Goal: Information Seeking & Learning: Learn about a topic

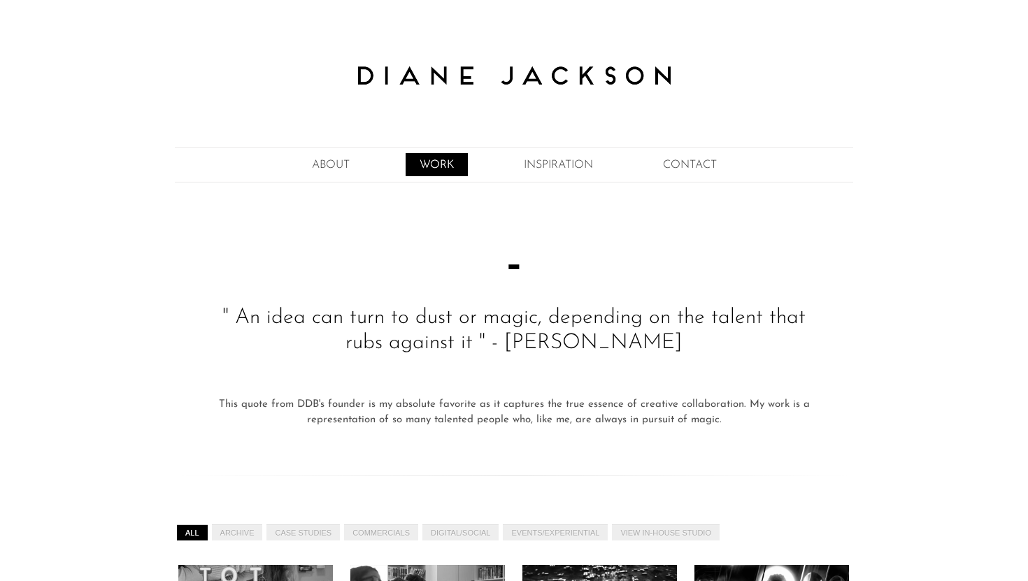
click at [428, 164] on link "WORK" at bounding box center [437, 164] width 62 height 23
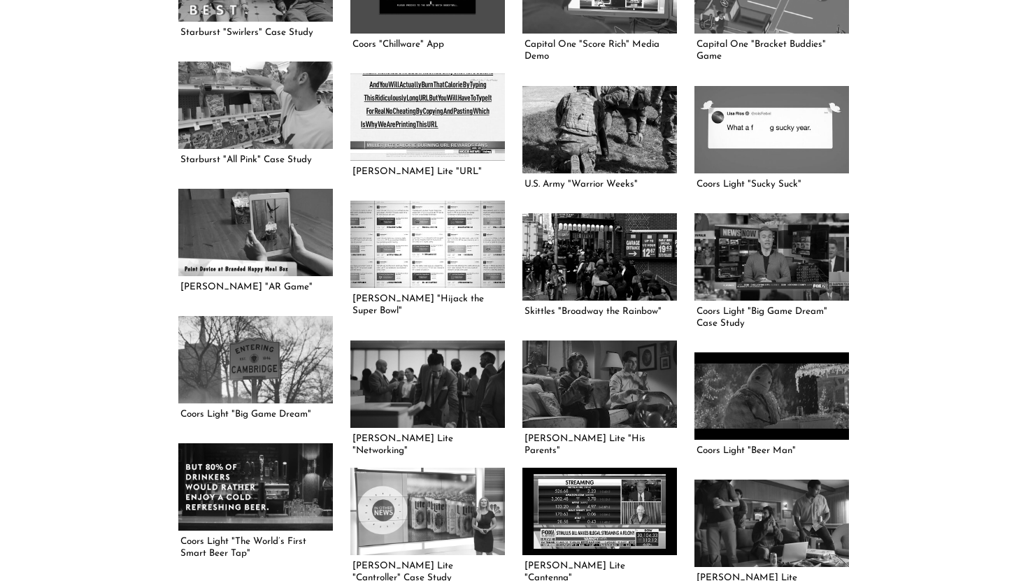
scroll to position [891, 0]
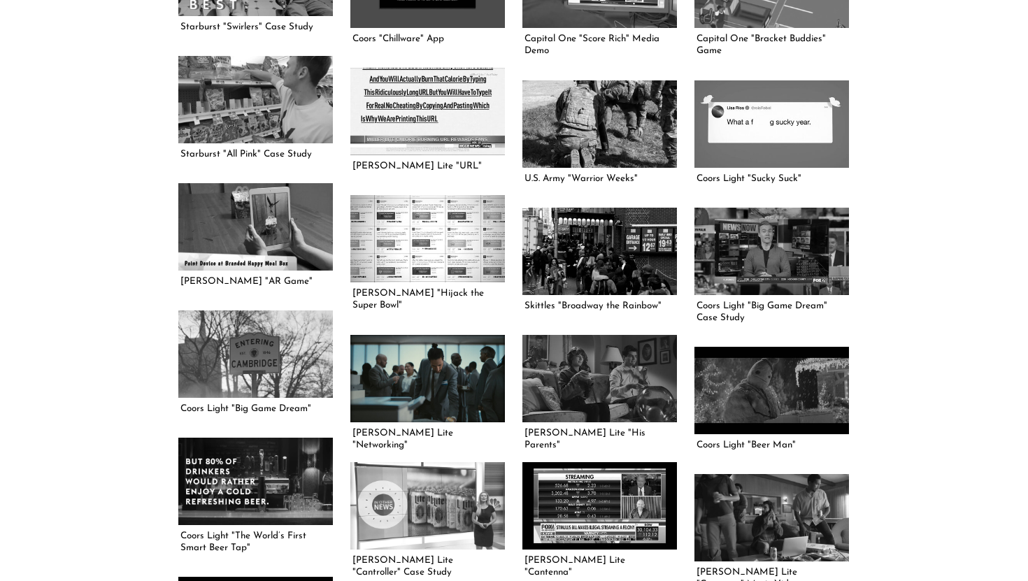
click at [438, 360] on link at bounding box center [427, 378] width 155 height 87
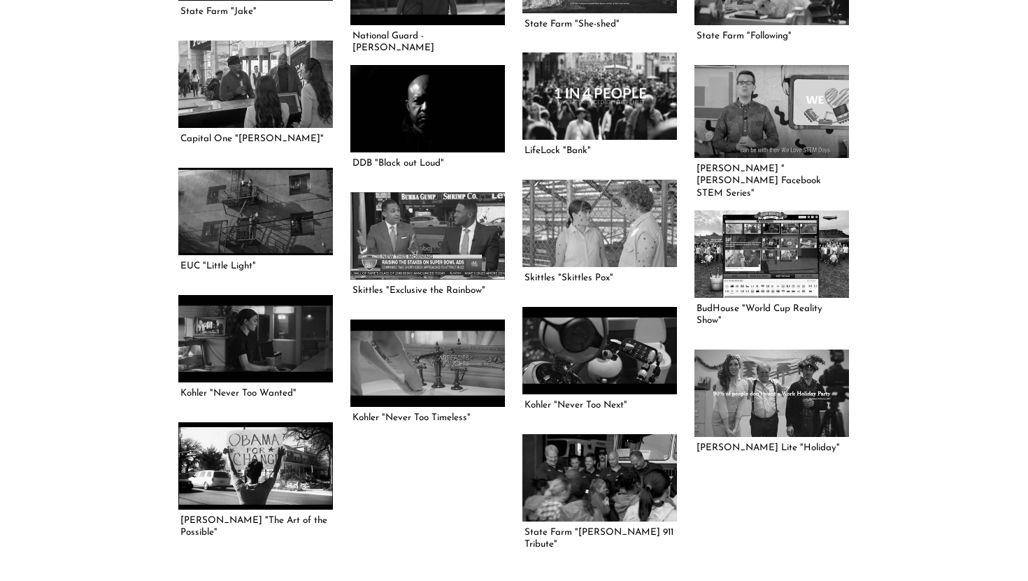
scroll to position [1815, 0]
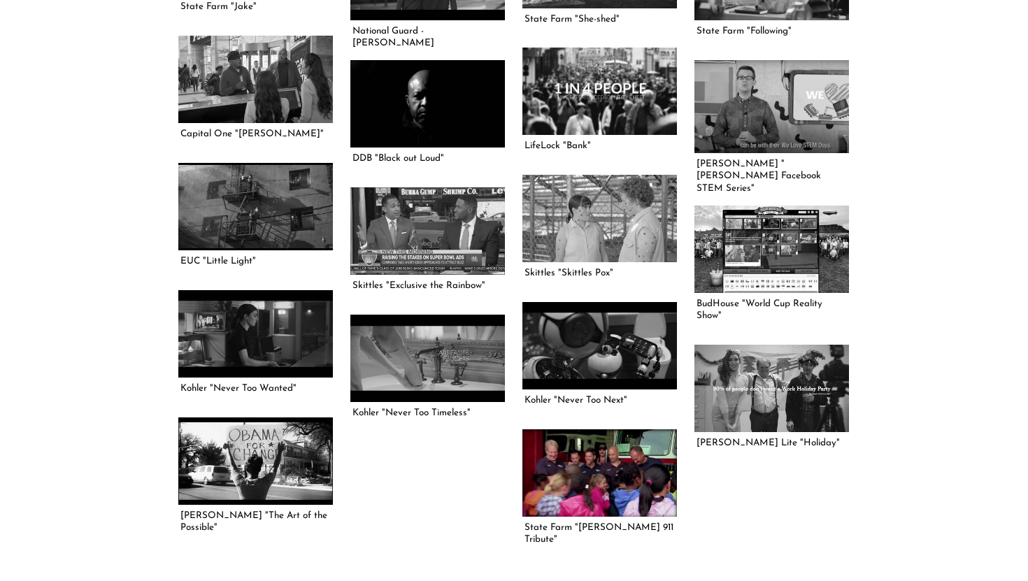
click at [615, 488] on link at bounding box center [600, 473] width 155 height 87
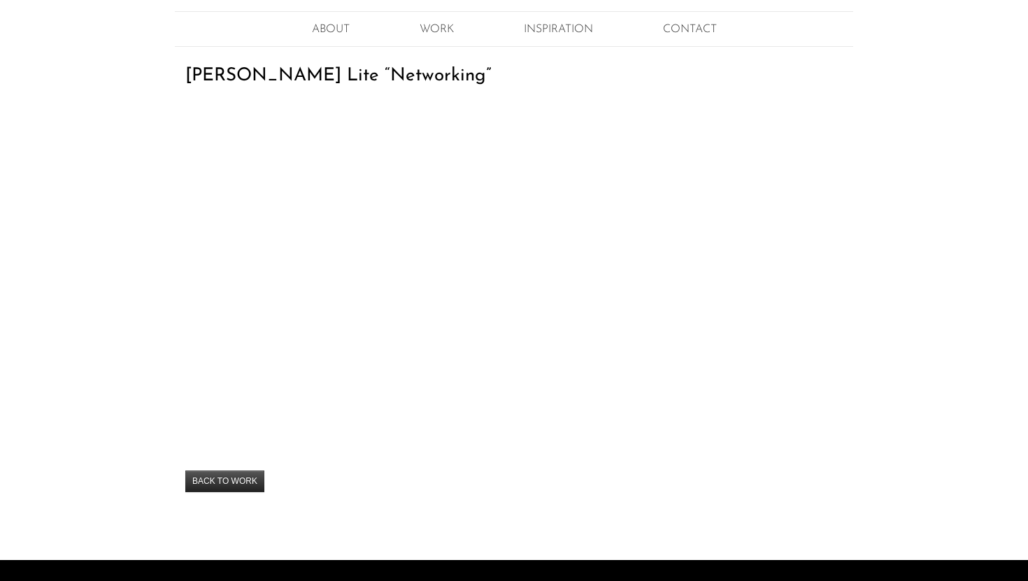
scroll to position [136, 0]
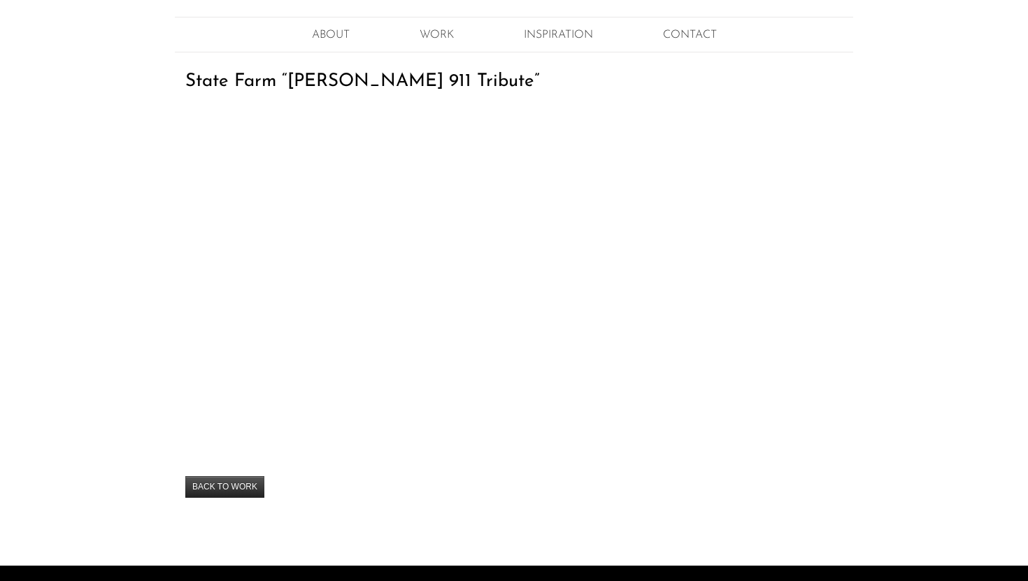
scroll to position [132, 0]
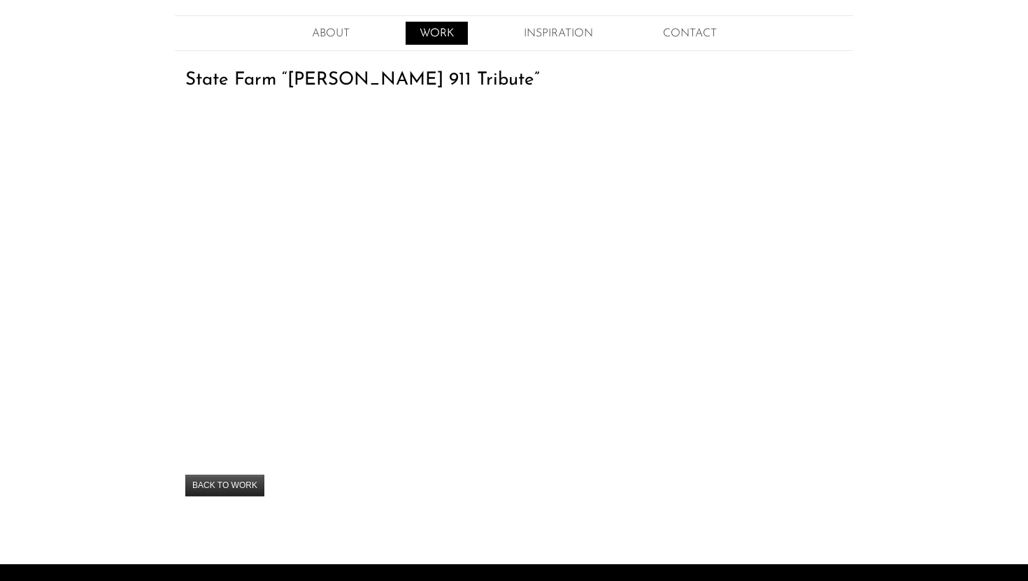
click at [441, 31] on link "WORK" at bounding box center [437, 33] width 62 height 23
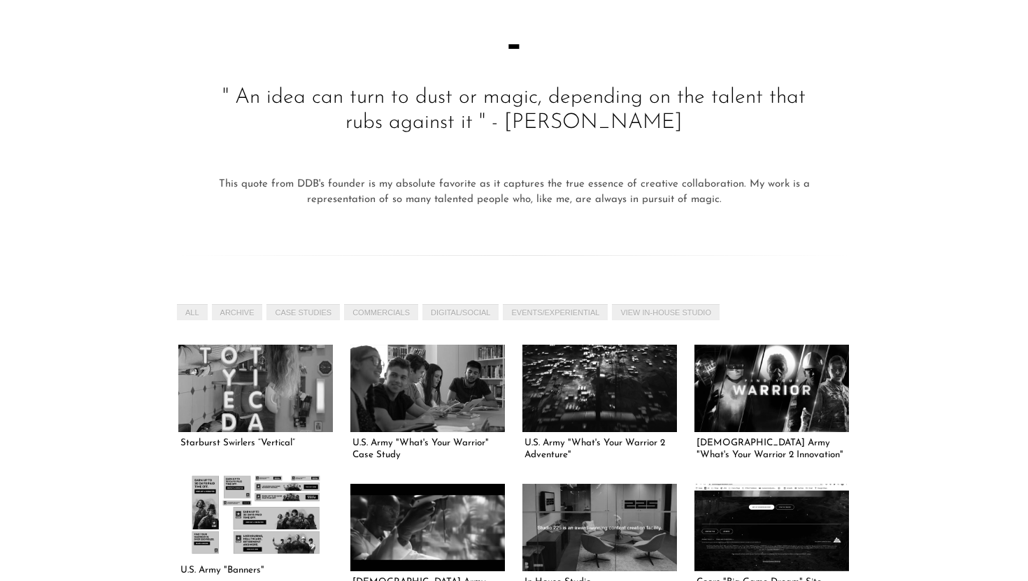
scroll to position [334, 0]
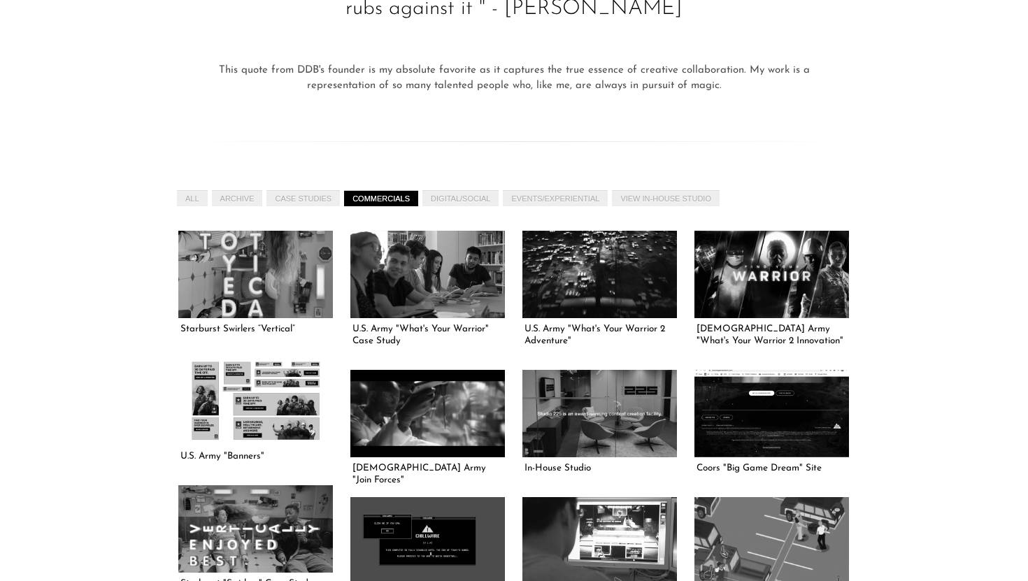
click at [374, 201] on link "COMMERCIALS" at bounding box center [381, 198] width 74 height 16
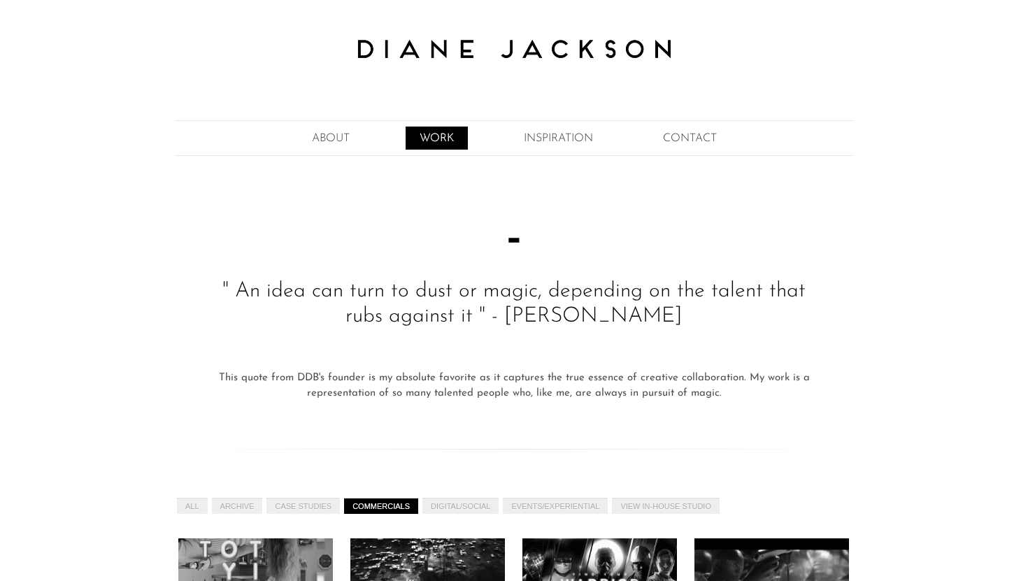
scroll to position [0, 0]
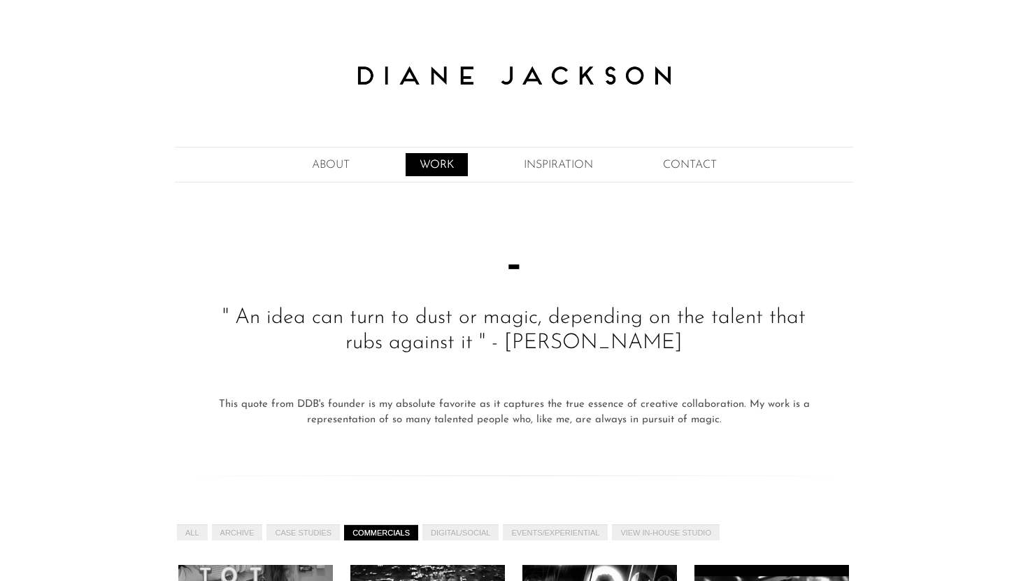
click at [441, 162] on link "WORK" at bounding box center [437, 164] width 62 height 23
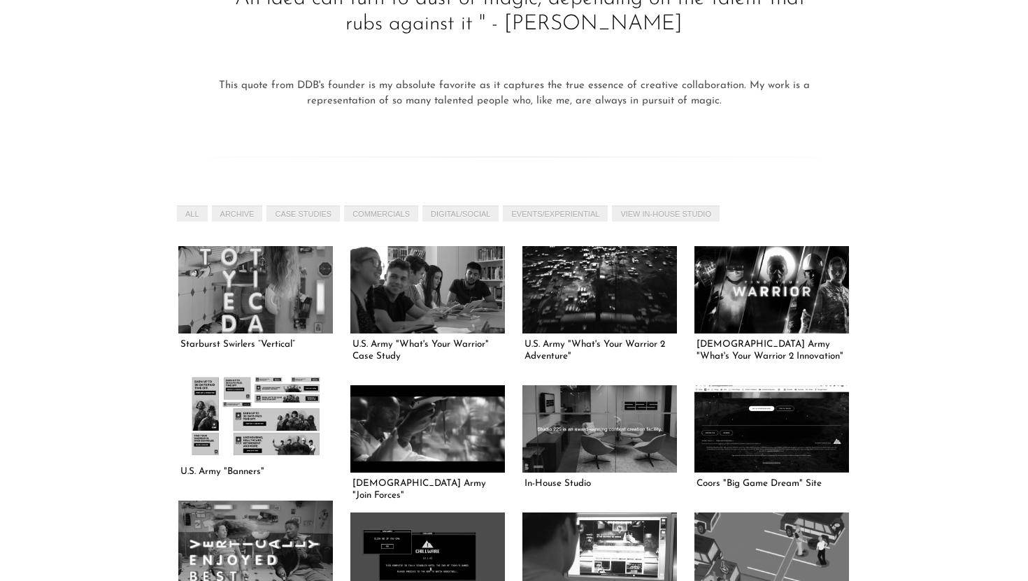
scroll to position [322, 0]
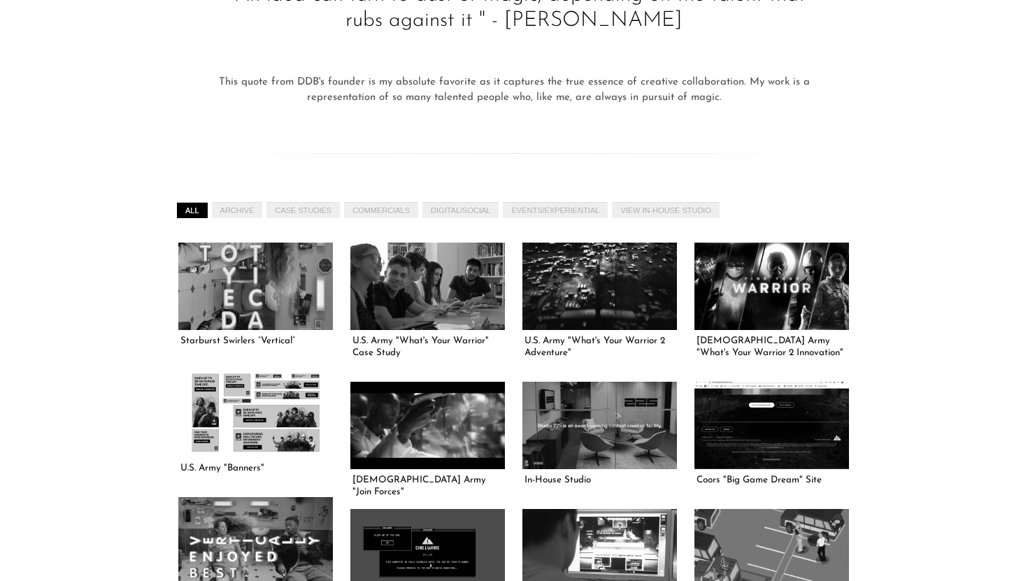
click at [194, 213] on link "All" at bounding box center [192, 210] width 31 height 16
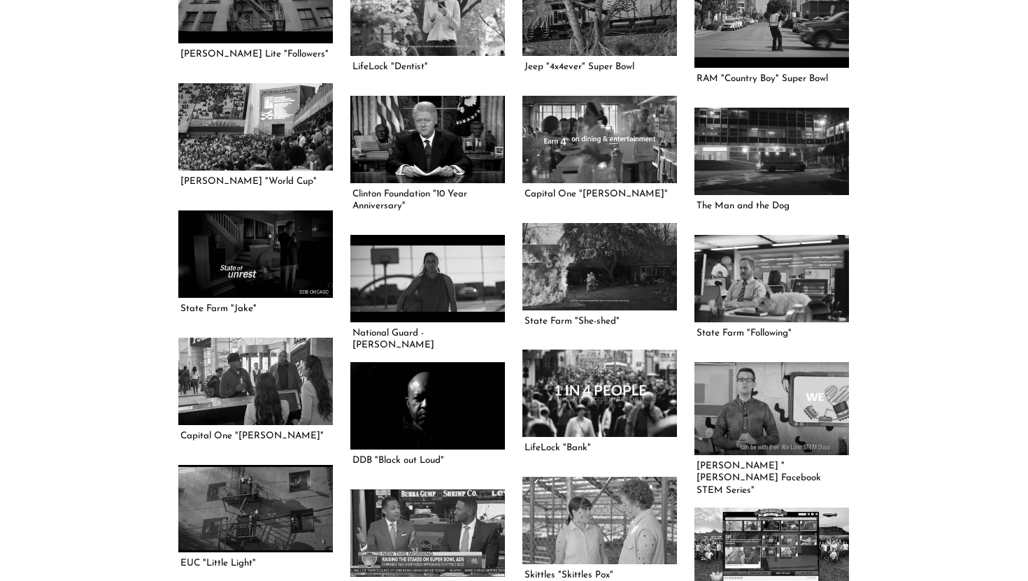
scroll to position [1513, 0]
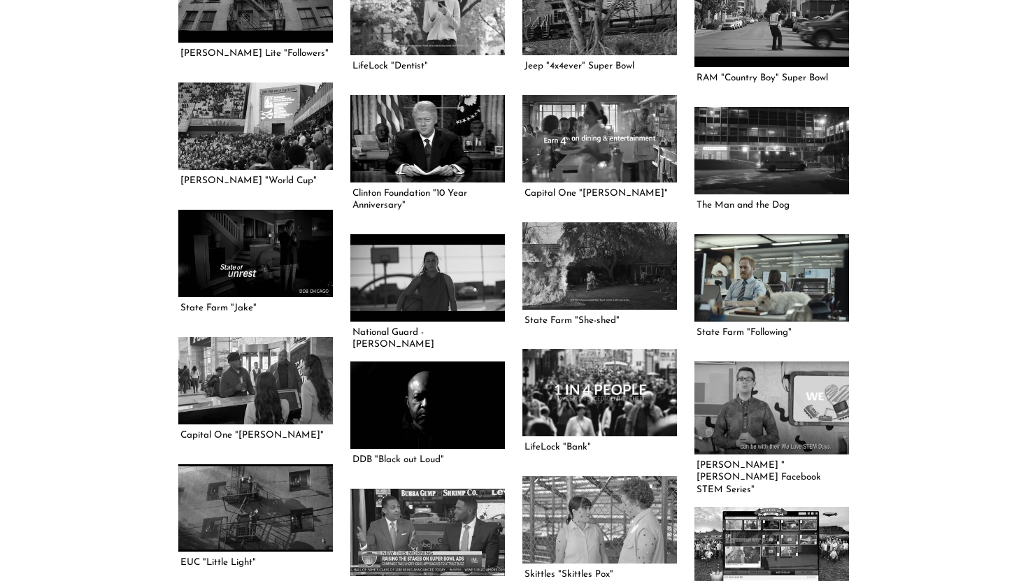
click at [794, 287] on link at bounding box center [772, 277] width 155 height 87
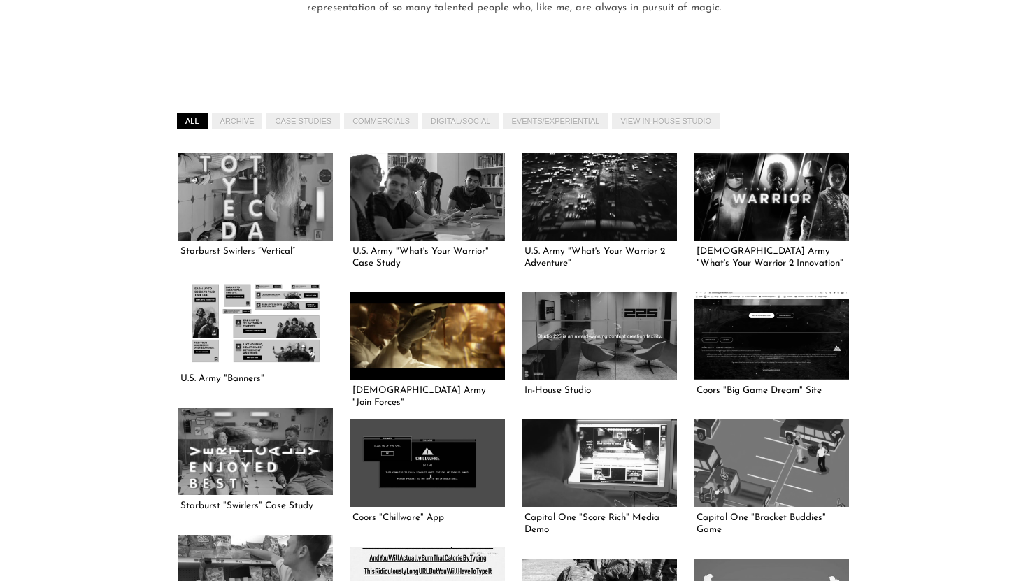
scroll to position [409, 0]
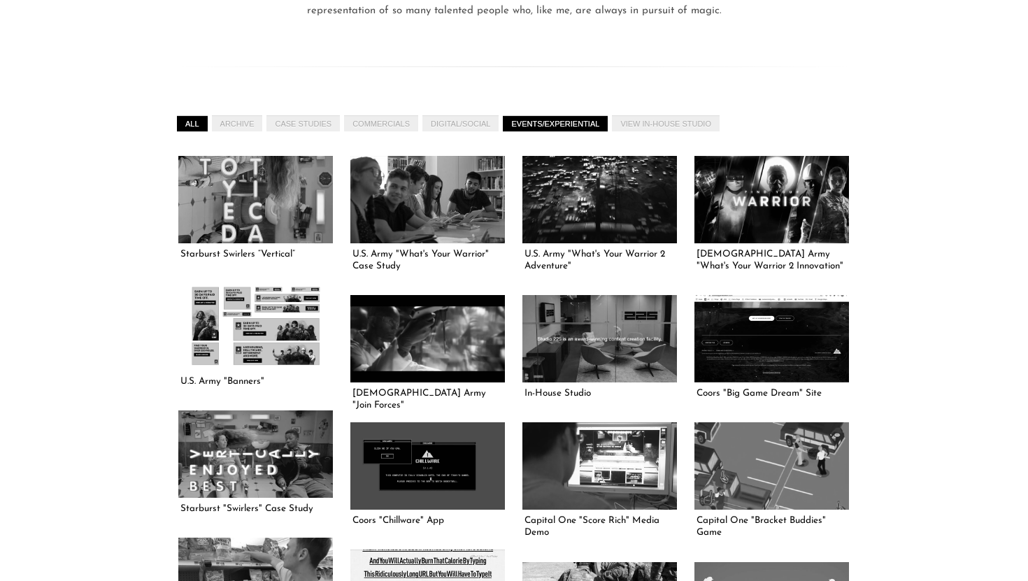
click at [534, 127] on link "EVENTS/EXPERIENTIAL" at bounding box center [555, 123] width 105 height 16
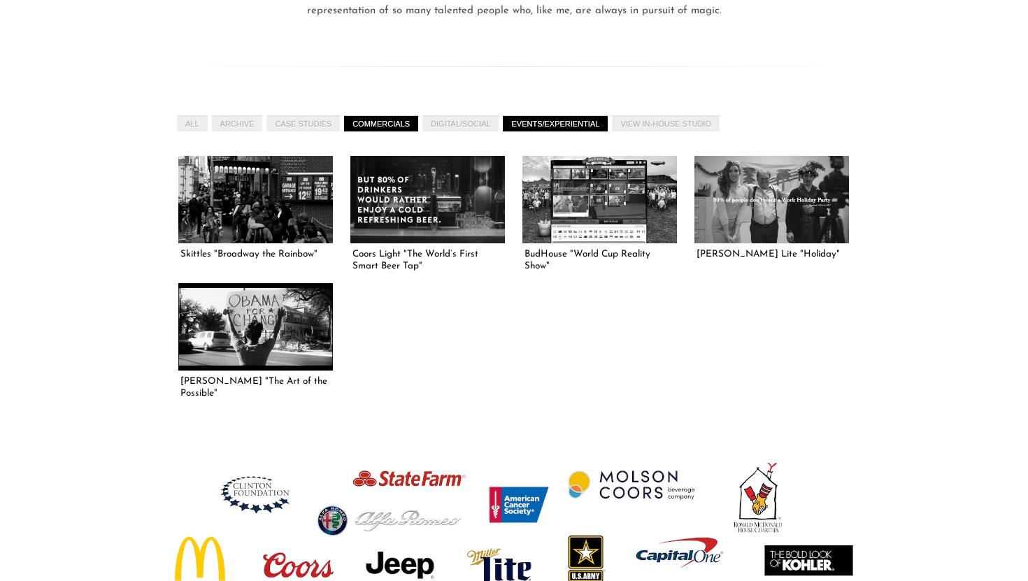
click at [390, 125] on link "COMMERCIALS" at bounding box center [381, 123] width 74 height 16
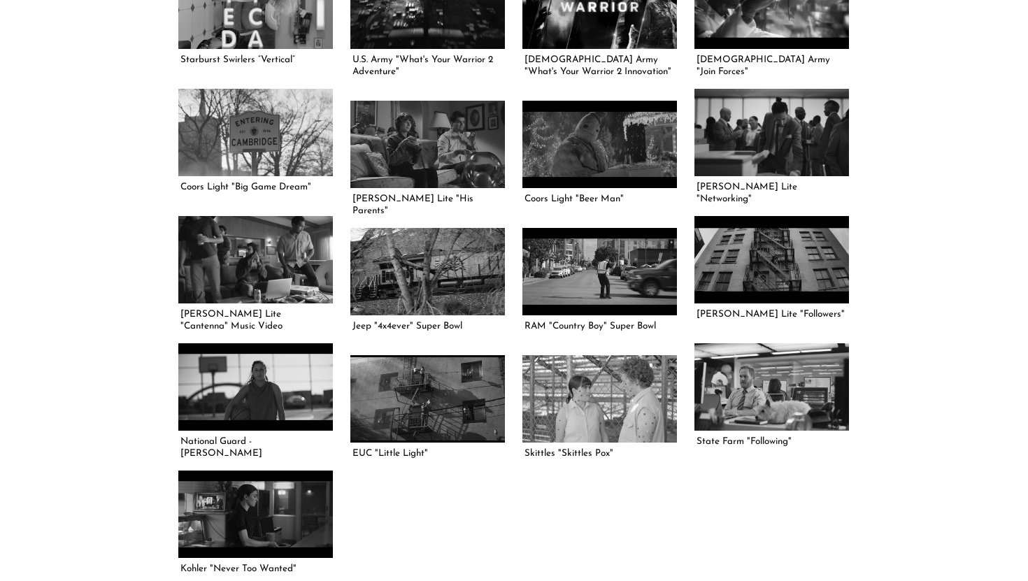
scroll to position [627, 0]
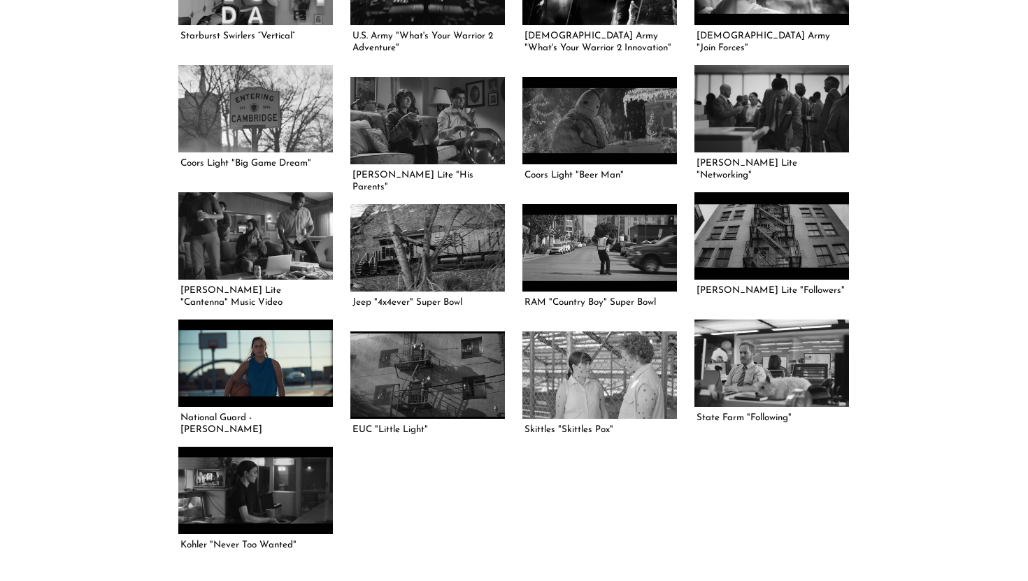
click at [286, 362] on link at bounding box center [255, 363] width 155 height 87
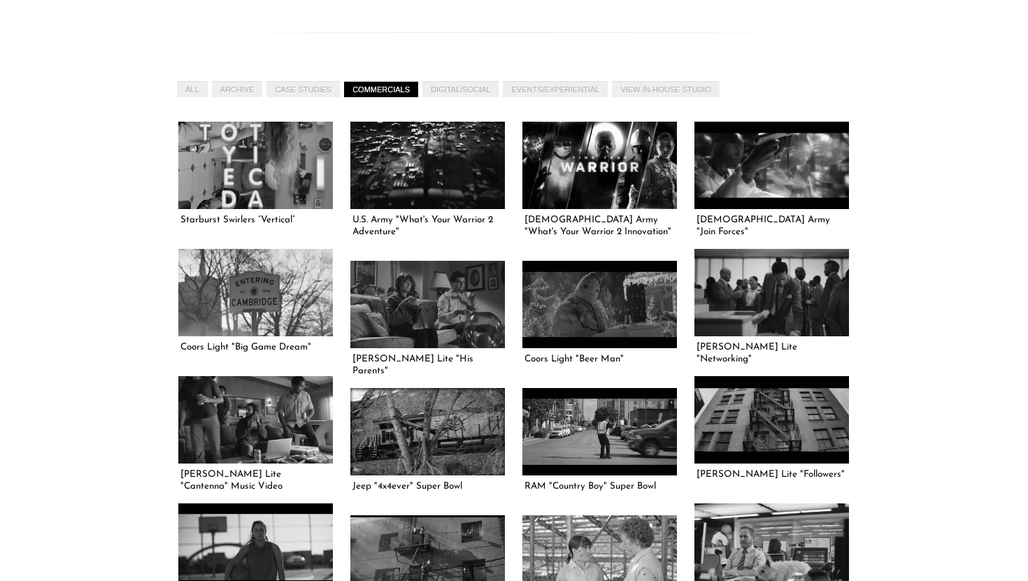
scroll to position [431, 0]
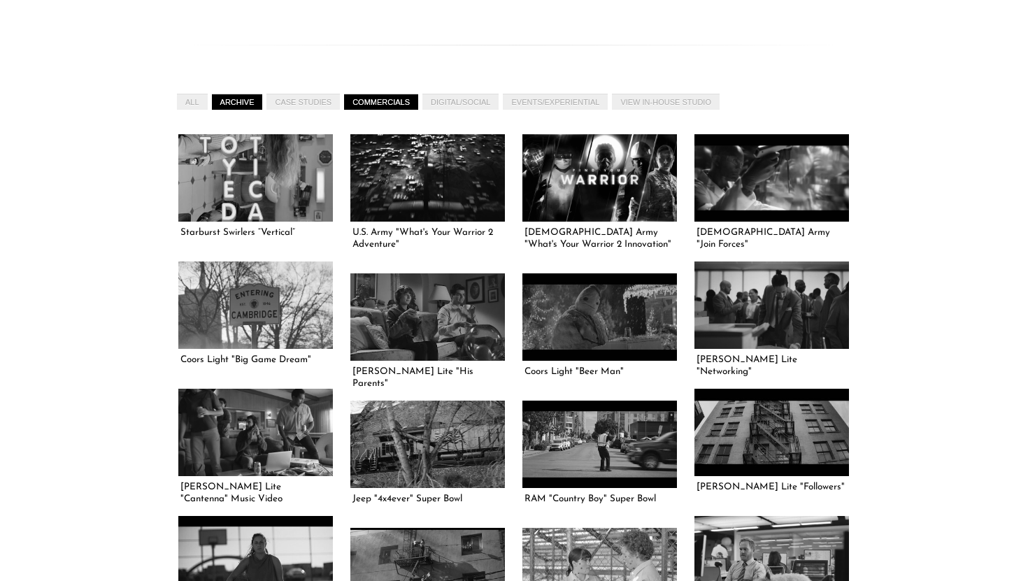
click at [237, 104] on link "ARCHIVE" at bounding box center [237, 102] width 51 height 16
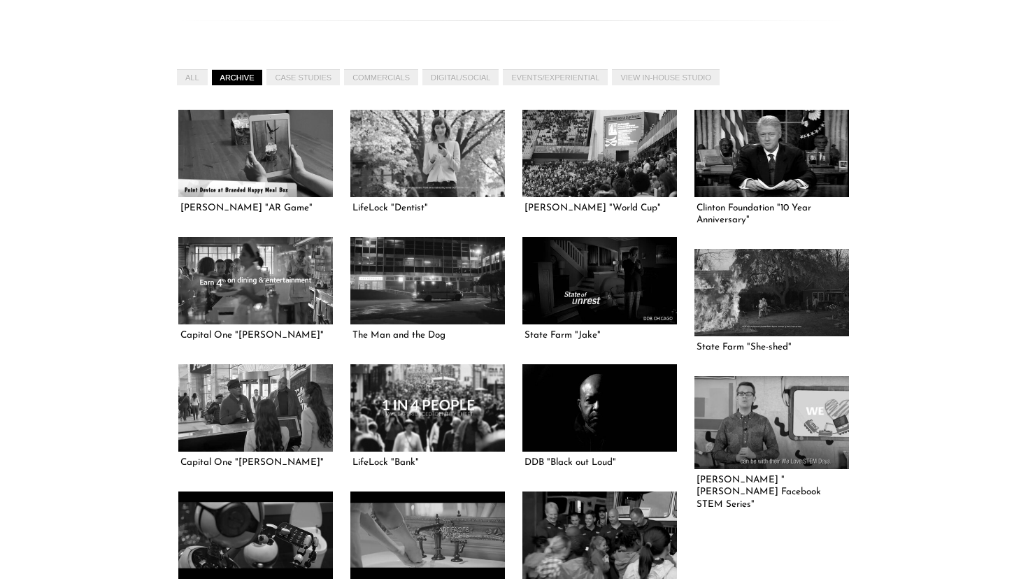
scroll to position [458, 0]
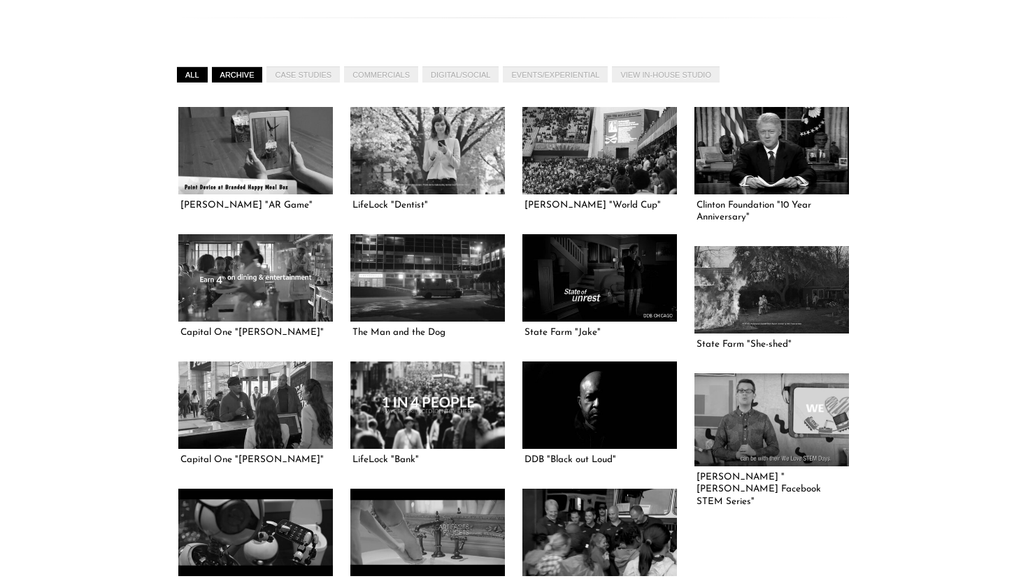
click at [184, 76] on link "All" at bounding box center [192, 74] width 31 height 16
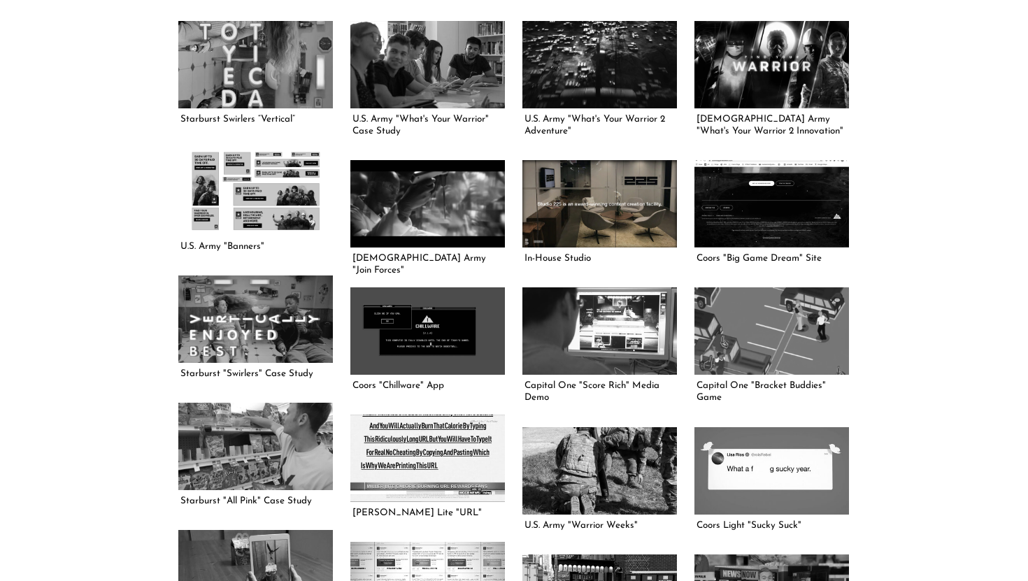
scroll to position [549, 0]
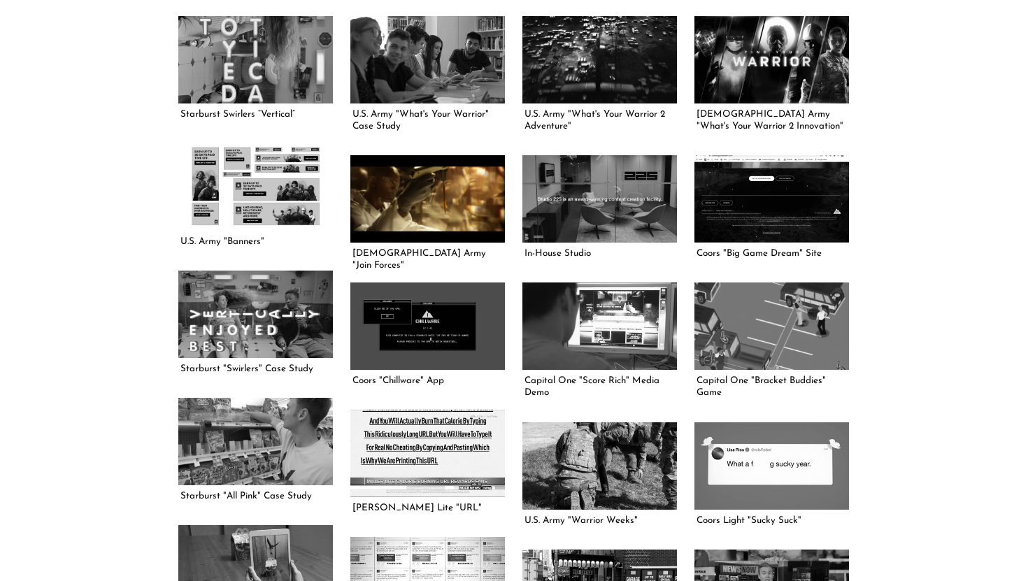
click at [476, 183] on link at bounding box center [427, 198] width 155 height 87
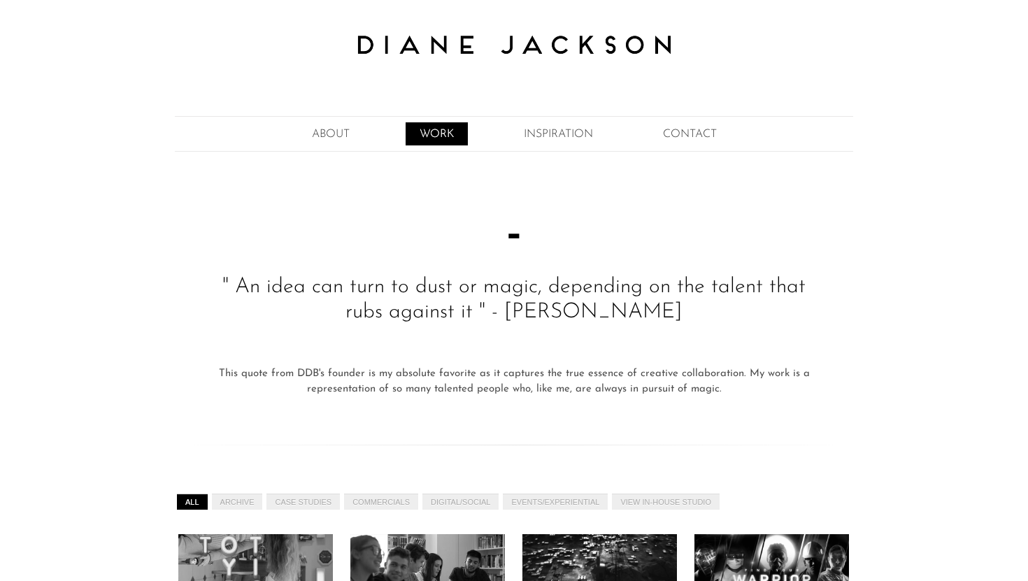
scroll to position [0, 0]
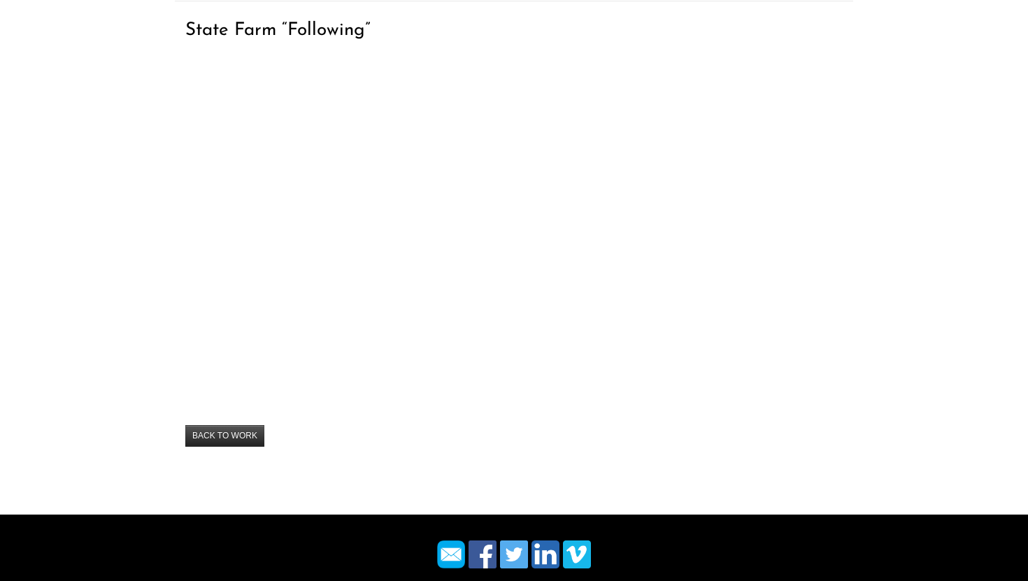
scroll to position [184, 0]
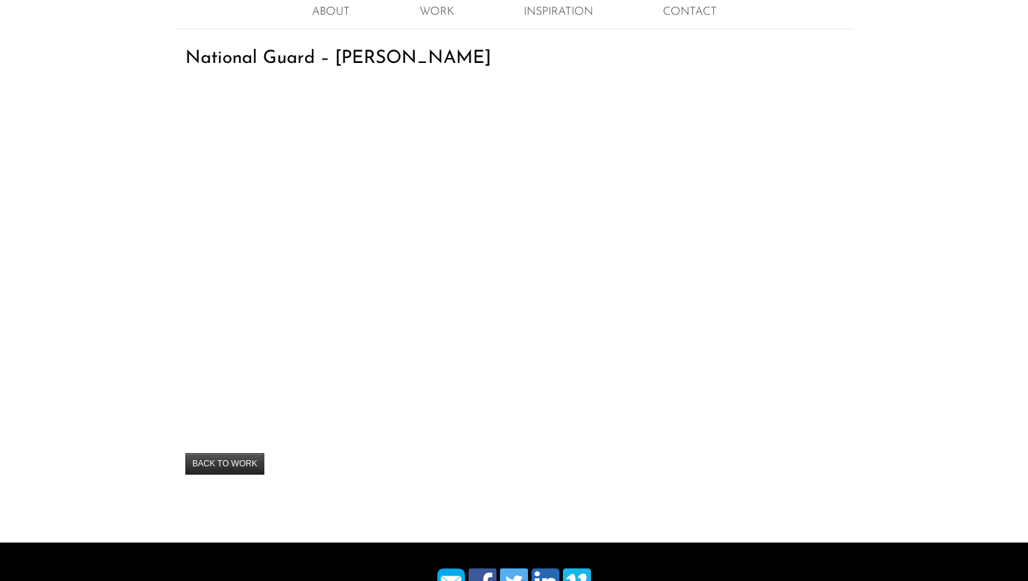
scroll to position [153, 0]
